Goal: Entertainment & Leisure: Consume media (video, audio)

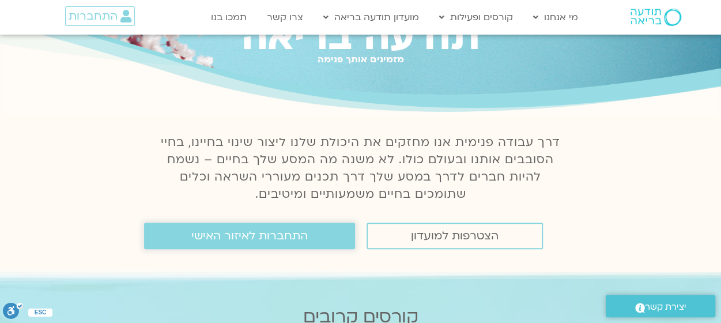
scroll to position [115, 0]
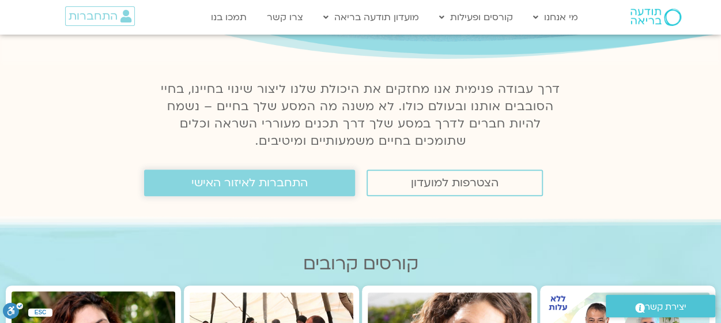
click at [238, 187] on span "התחברות לאיזור האישי" at bounding box center [249, 182] width 116 height 13
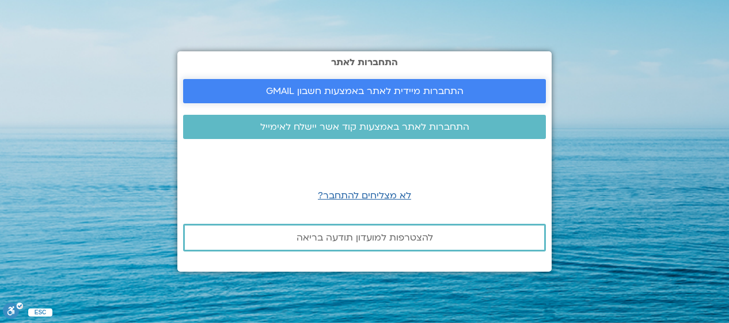
click at [335, 92] on span "התחברות מיידית לאתר באמצעות חשבון GMAIL" at bounding box center [365, 91] width 198 height 10
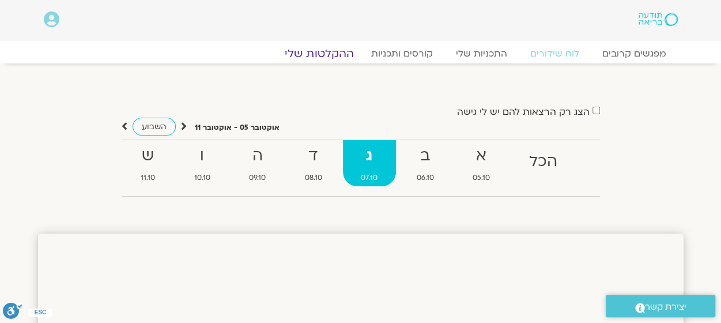
click at [335, 52] on link "ההקלטות שלי" at bounding box center [319, 54] width 97 height 14
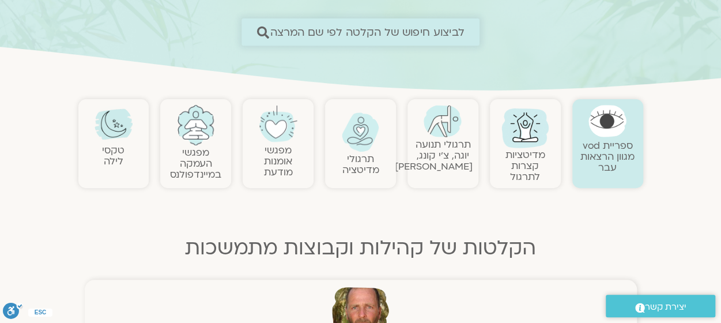
scroll to position [173, 0]
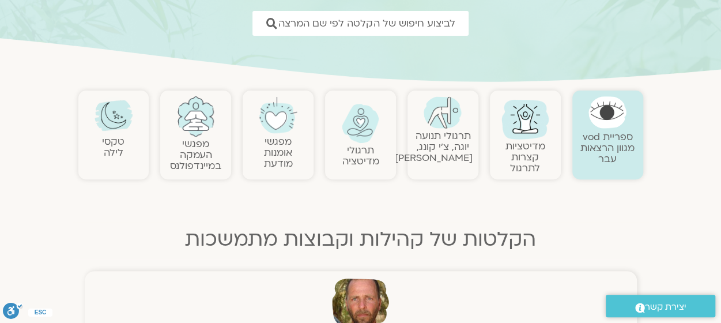
click at [444, 131] on link "תרגולי תנועה יוגה, צ׳י קונג, פלדנקרייז" at bounding box center [434, 146] width 78 height 35
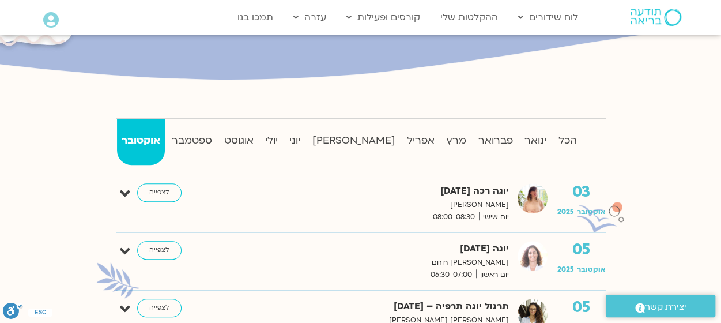
scroll to position [288, 0]
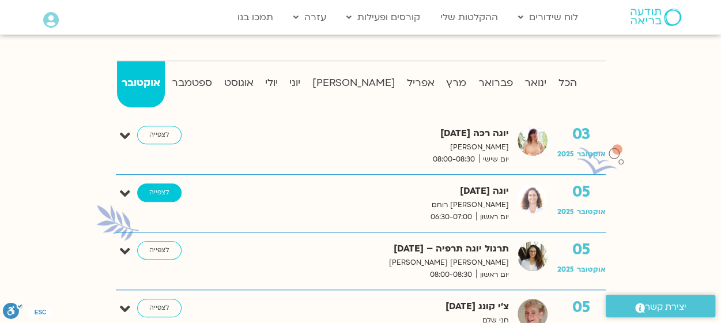
click at [165, 188] on link "לצפייה" at bounding box center [159, 192] width 44 height 18
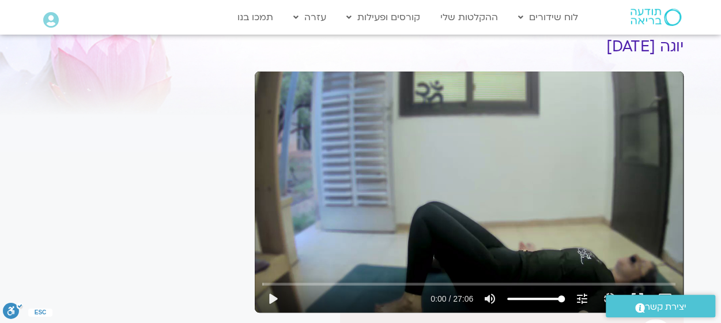
scroll to position [115, 0]
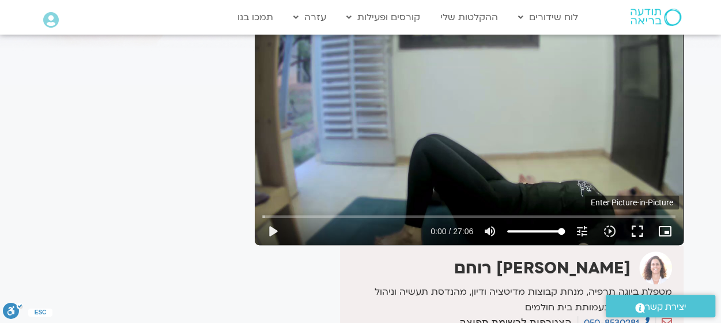
click at [666, 230] on icon "picture_in_picture_alt" at bounding box center [665, 231] width 14 height 14
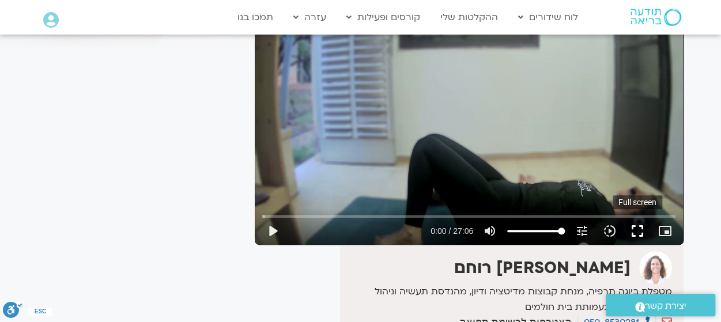
click at [636, 228] on button "fullscreen" at bounding box center [637, 231] width 28 height 28
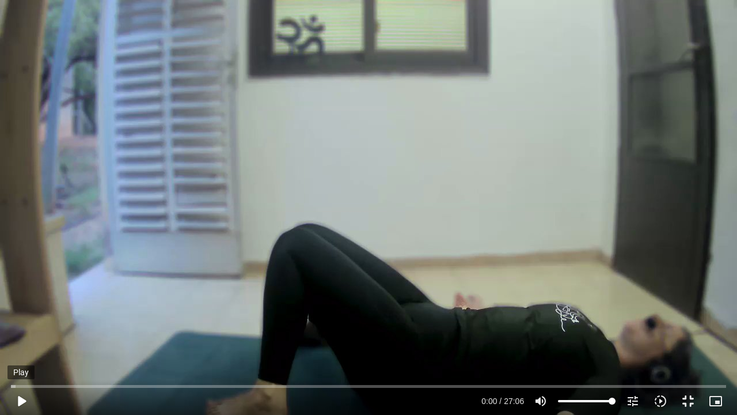
click at [25, 322] on button "play_arrow" at bounding box center [21, 401] width 28 height 28
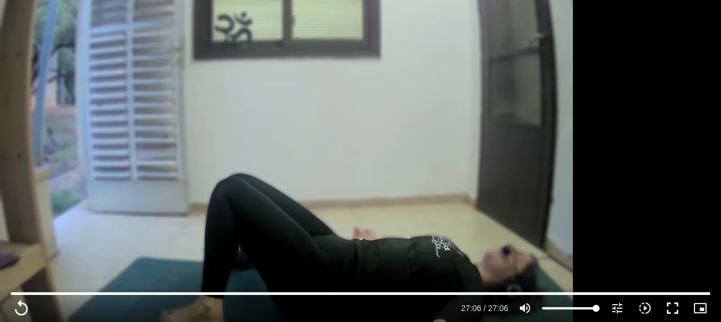
type input "1626.68"
